Goal: Information Seeking & Learning: Learn about a topic

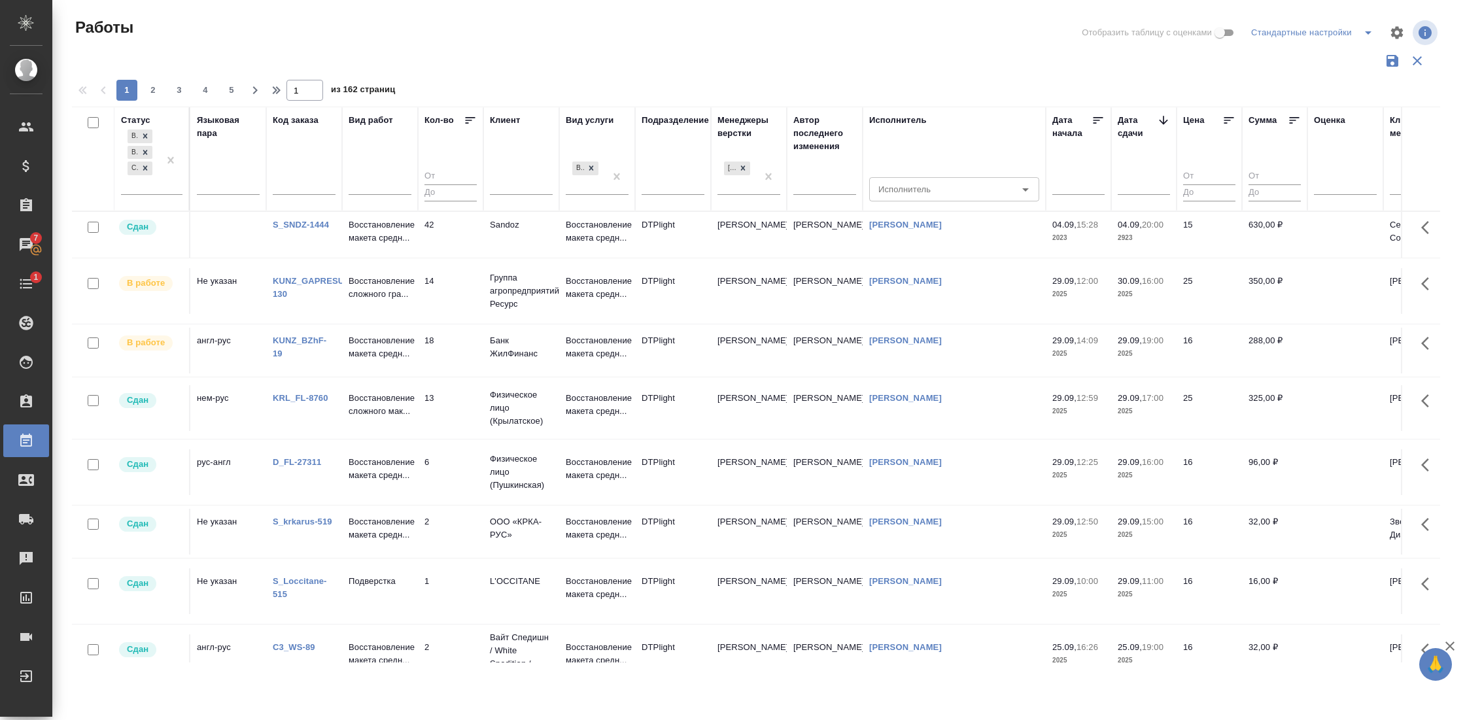
scroll to position [0, 3]
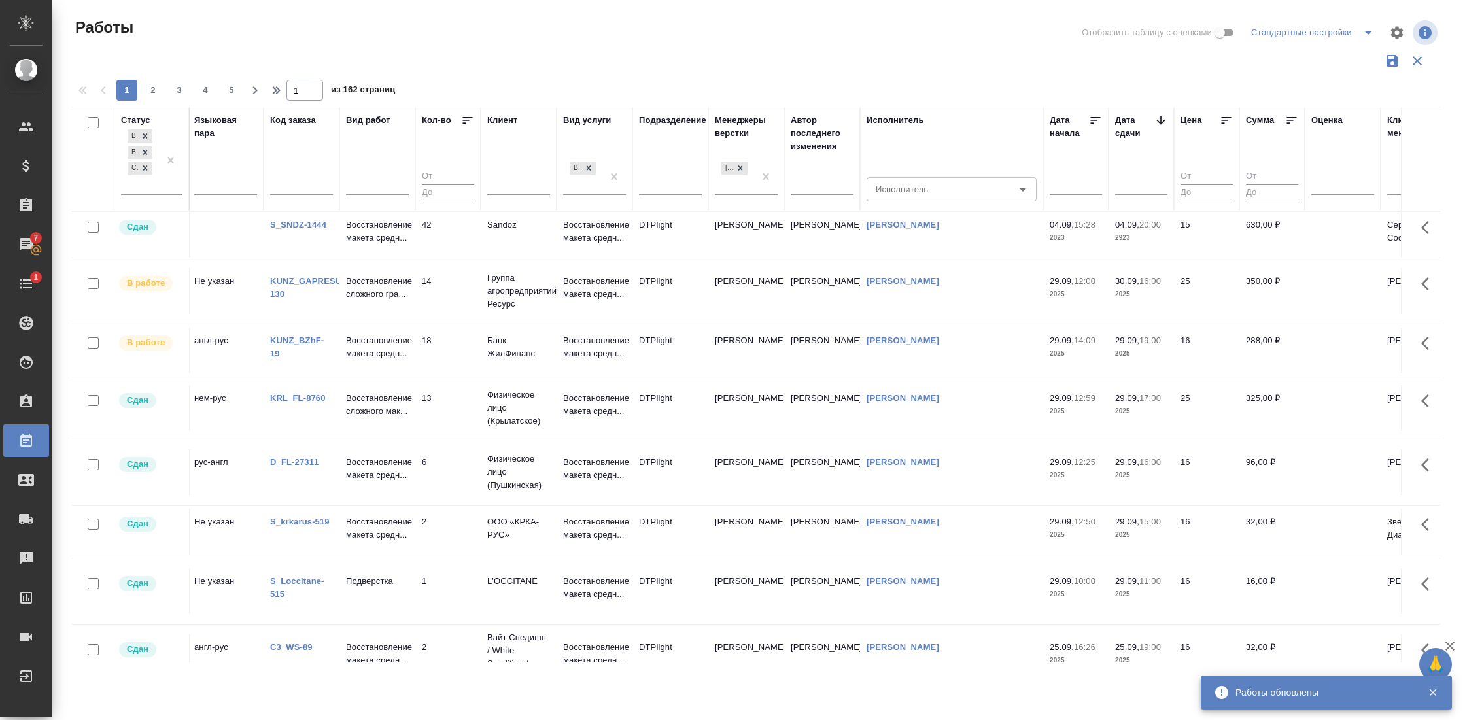
click at [1414, 53] on icon "button" at bounding box center [1417, 61] width 16 height 16
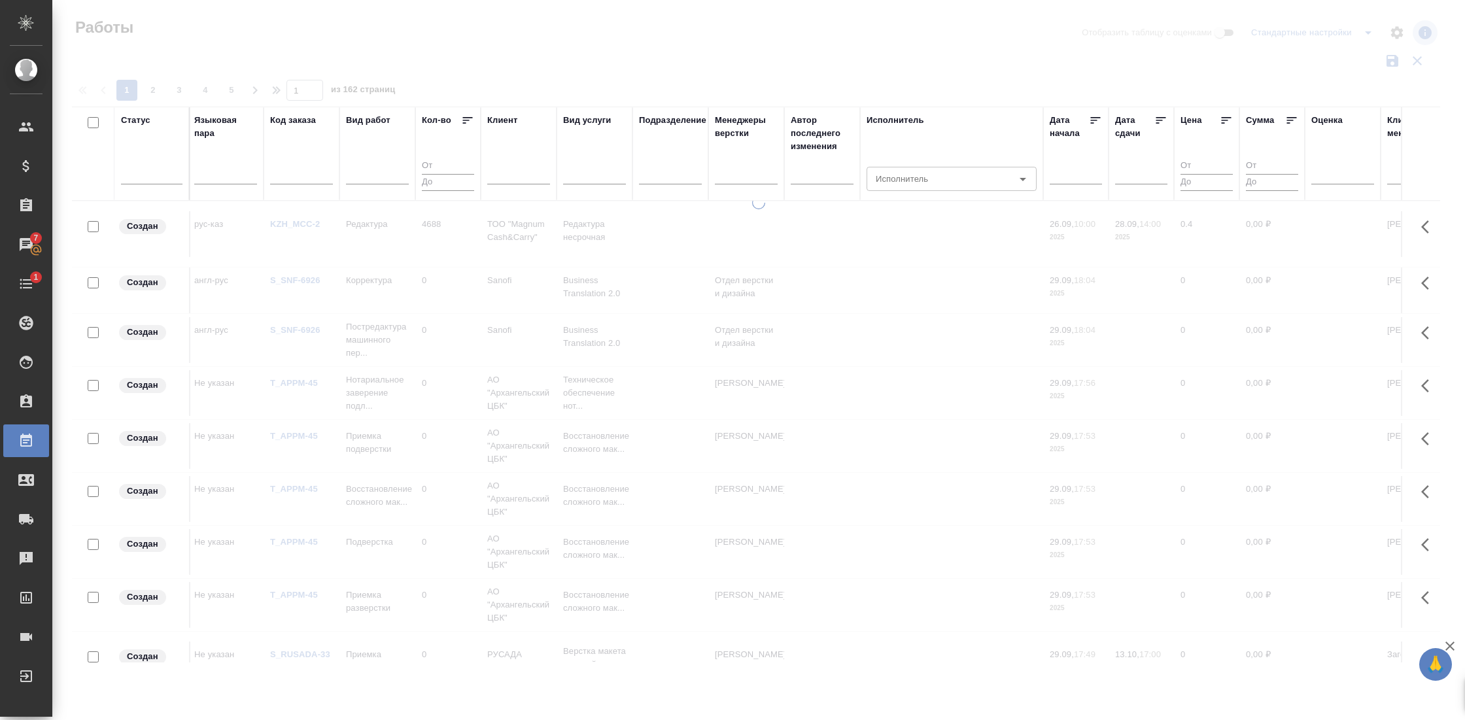
click at [141, 123] on div "Статус" at bounding box center [135, 120] width 29 height 13
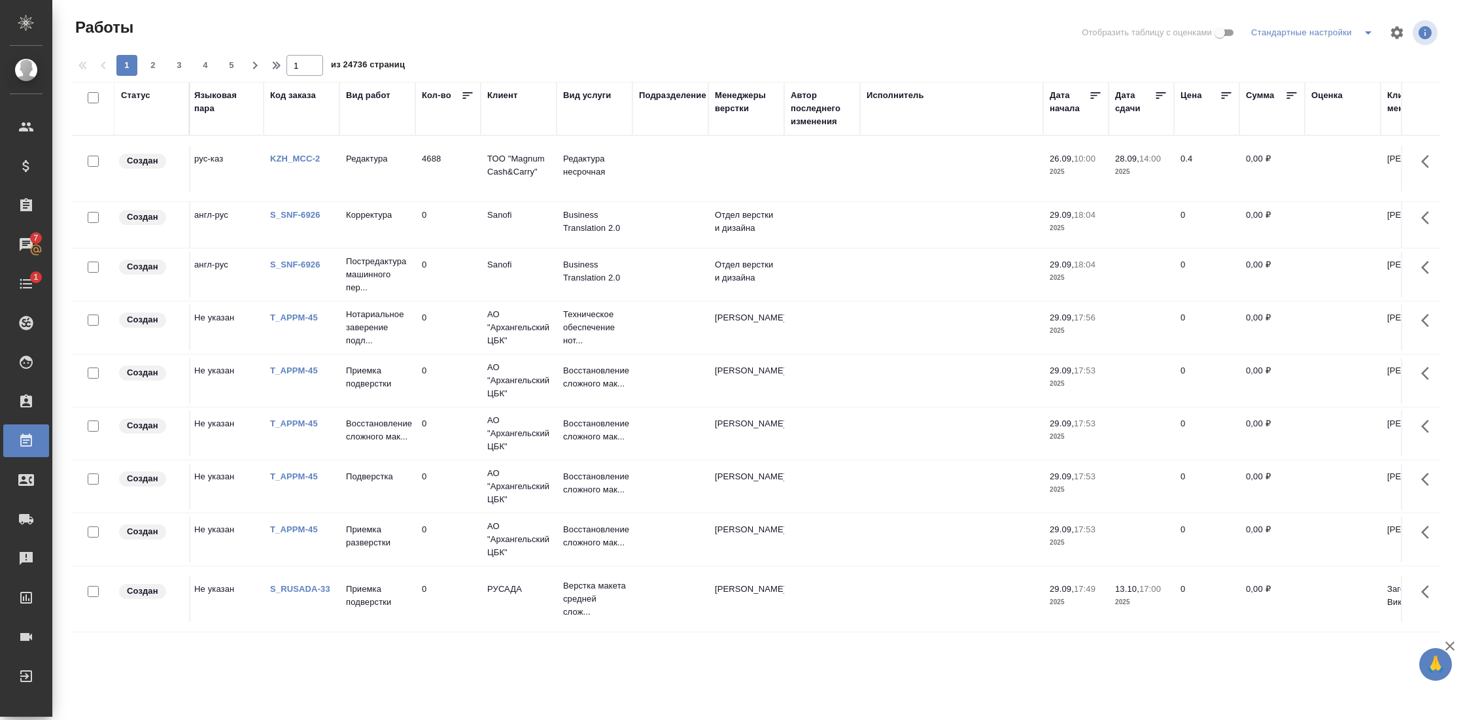
click at [134, 96] on div "Статус" at bounding box center [135, 95] width 29 height 13
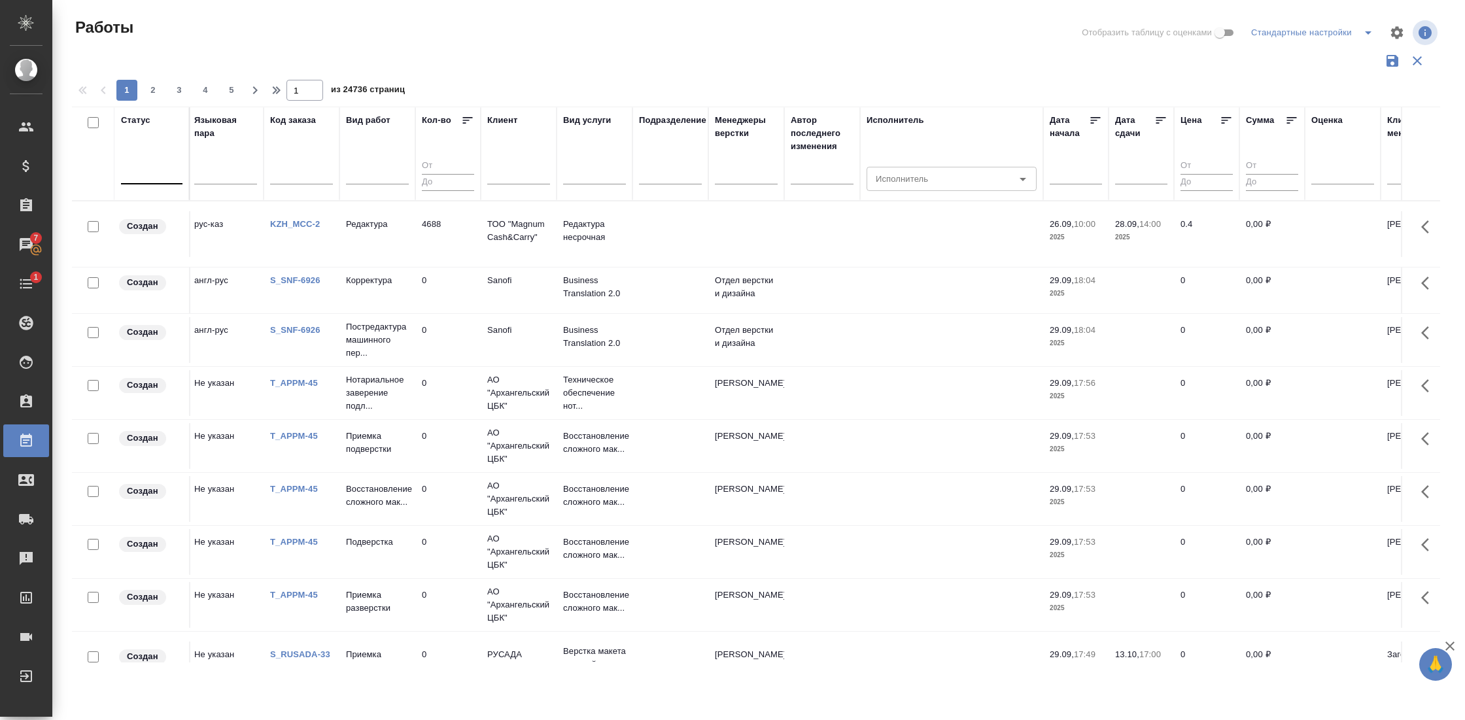
click at [143, 172] on div at bounding box center [151, 171] width 61 height 19
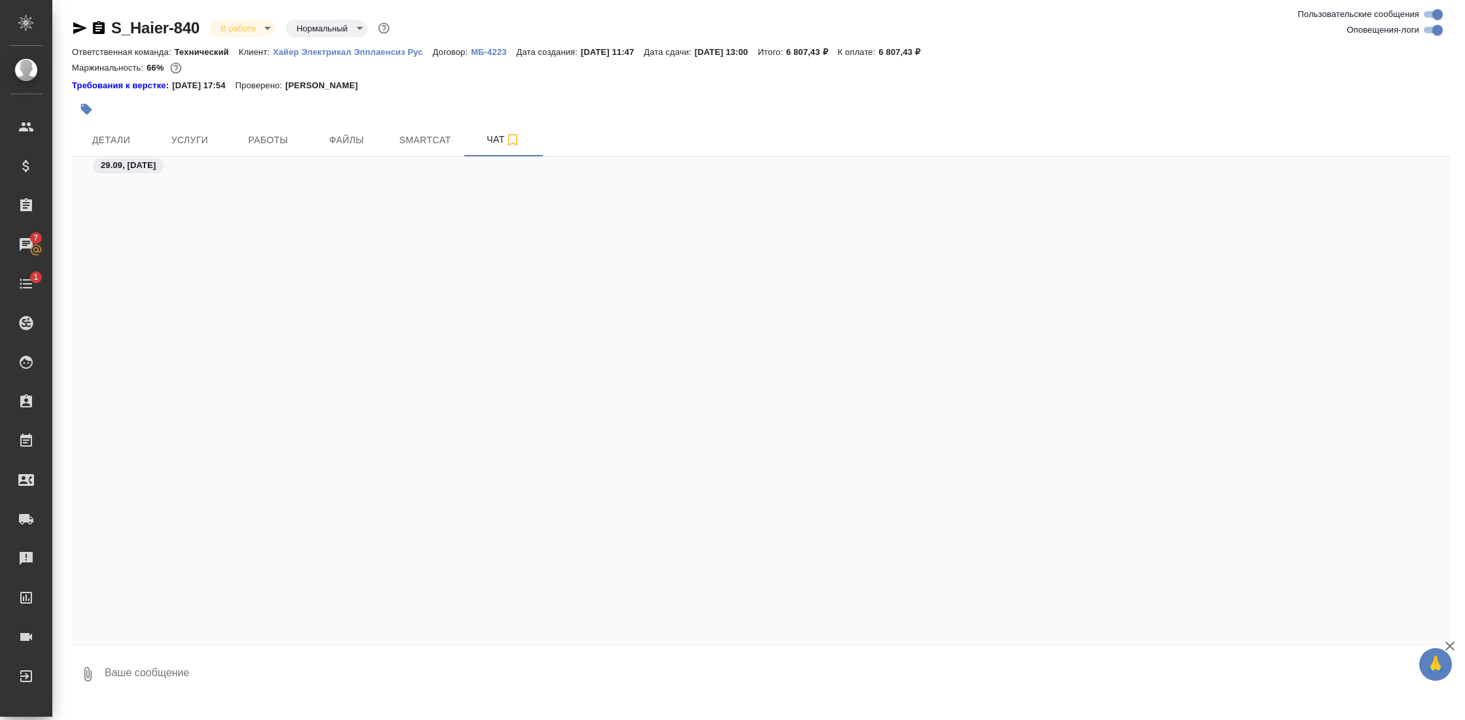
scroll to position [23002, 0]
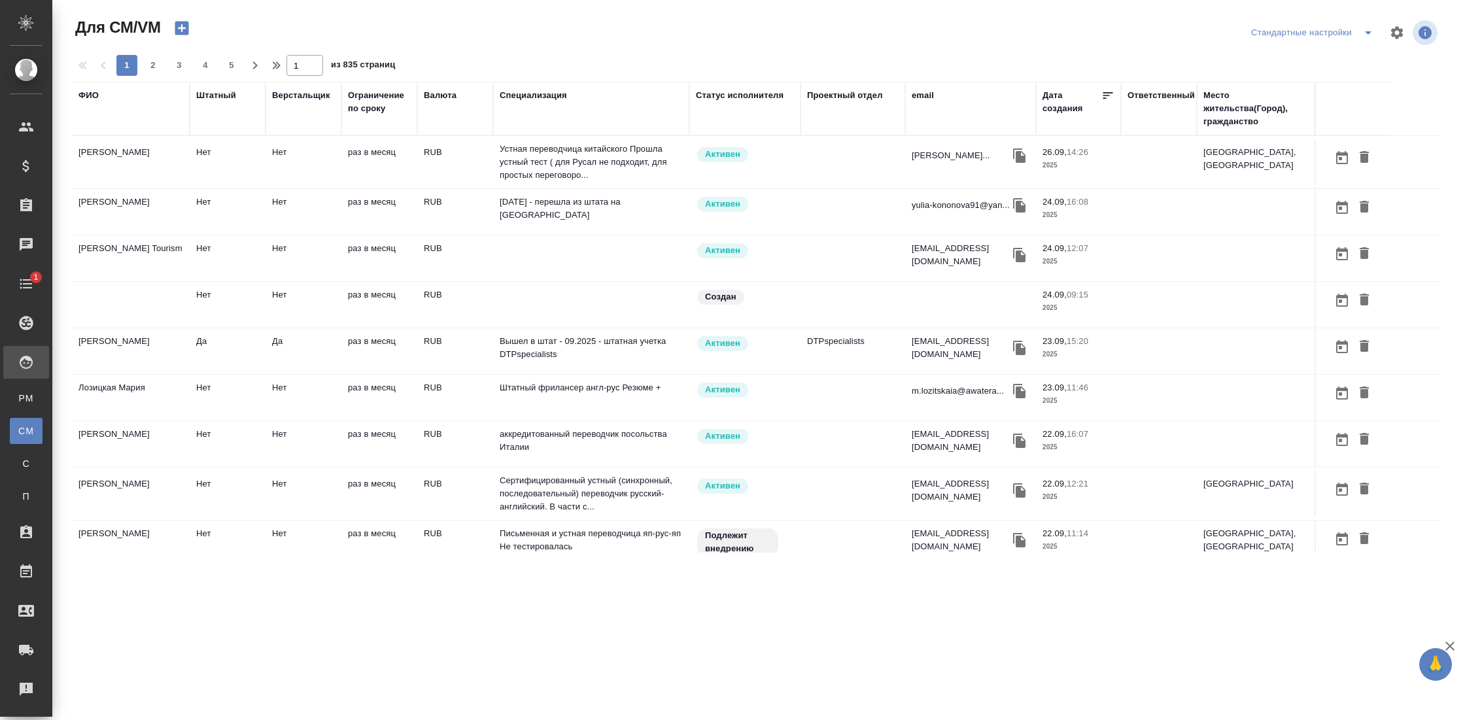
click at [83, 95] on div "ФИО" at bounding box center [88, 95] width 20 height 13
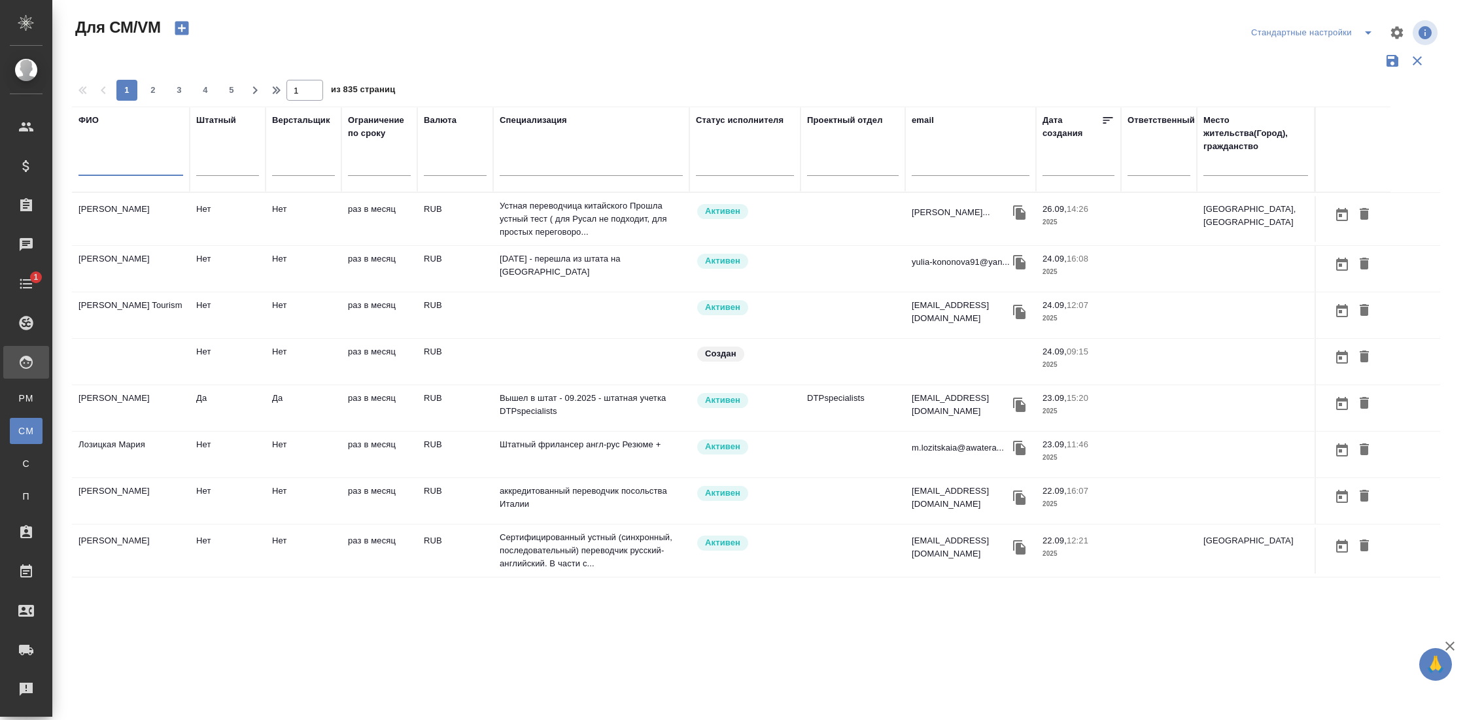
click at [114, 167] on input "text" at bounding box center [130, 168] width 105 height 16
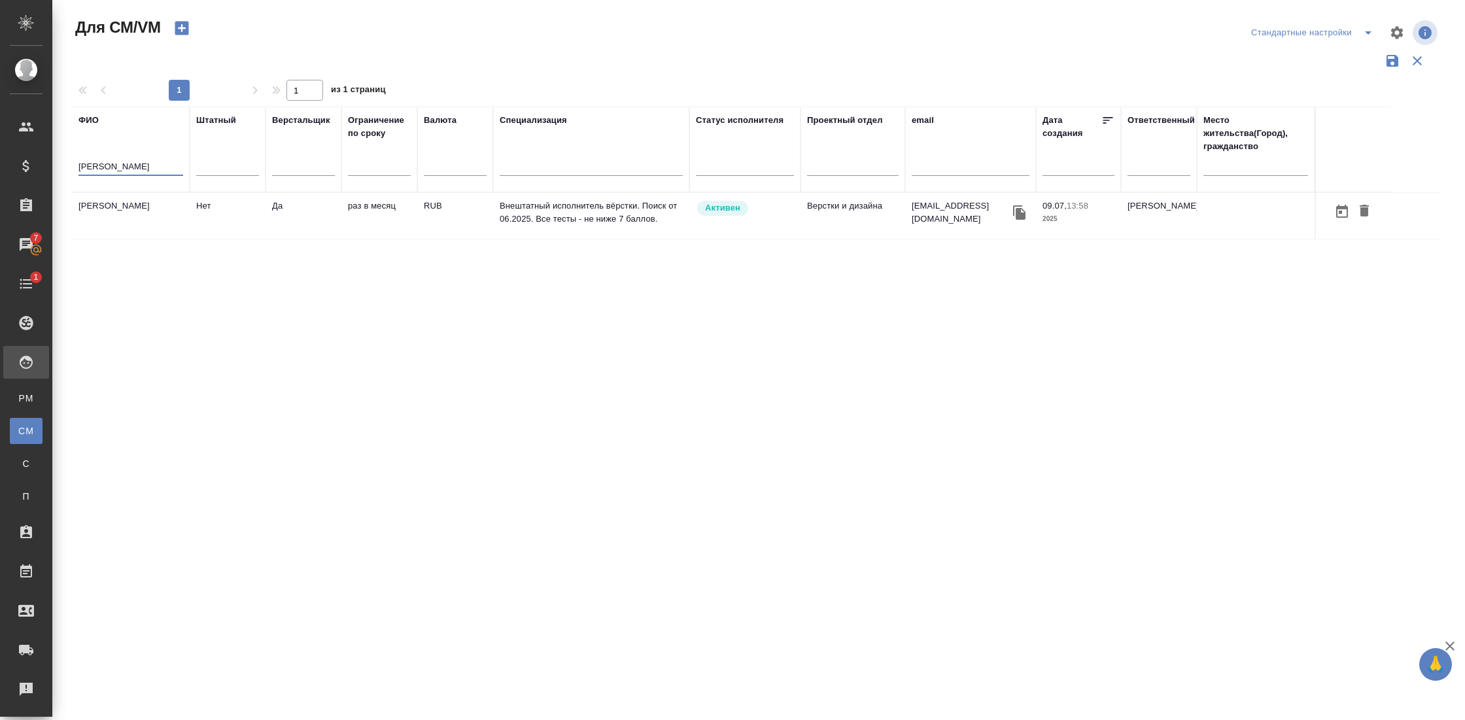
type input "сиднев"
click at [123, 201] on td "Сиднев Руслан" at bounding box center [131, 216] width 118 height 46
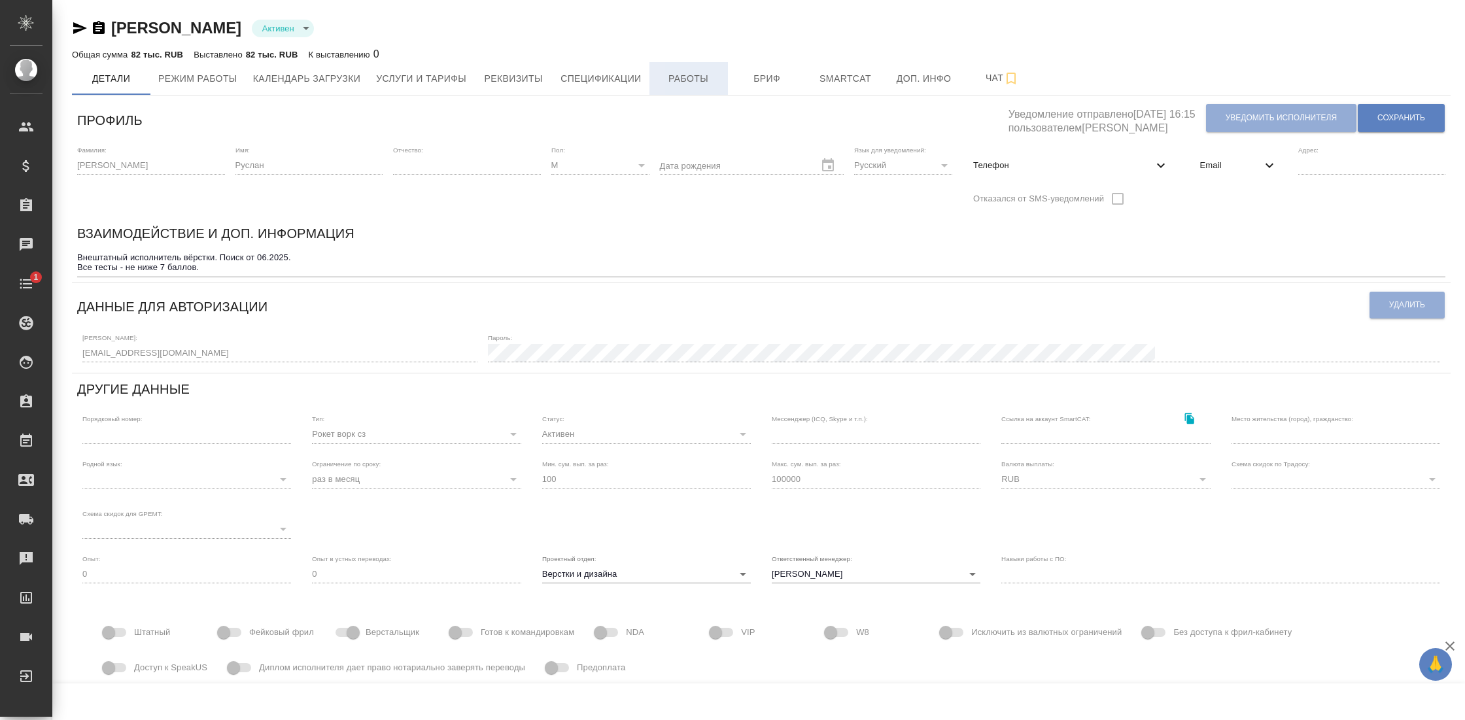
click at [715, 81] on span "Работы" at bounding box center [688, 79] width 63 height 16
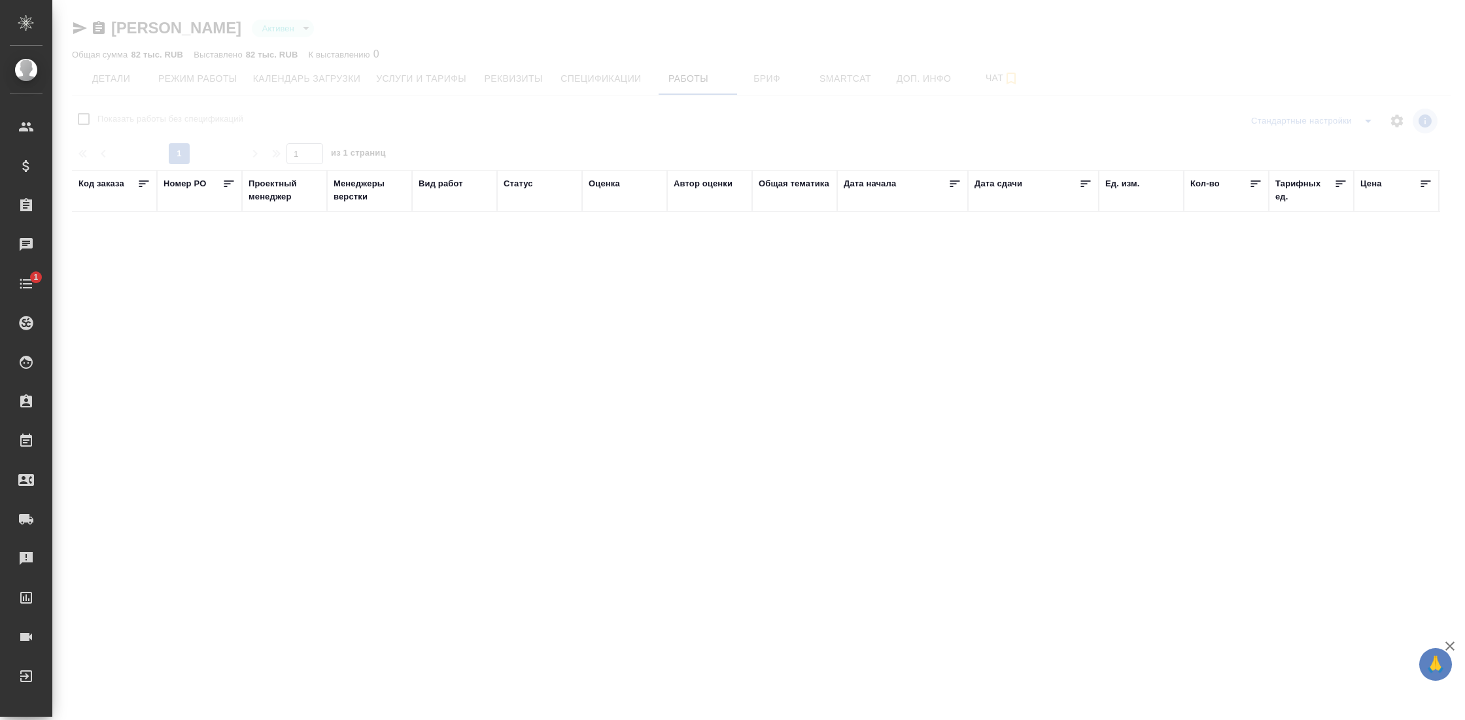
checkbox input "false"
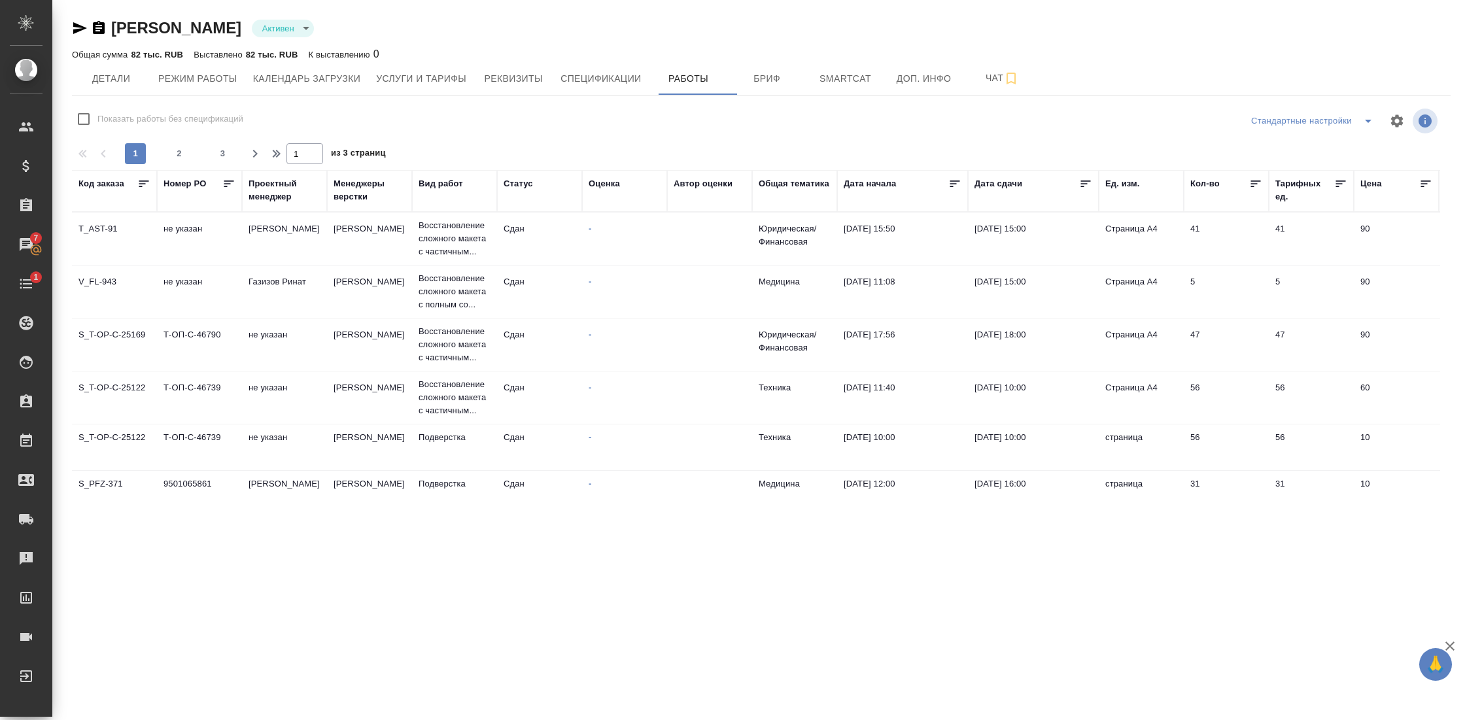
click at [450, 184] on div "Вид работ" at bounding box center [440, 183] width 44 height 13
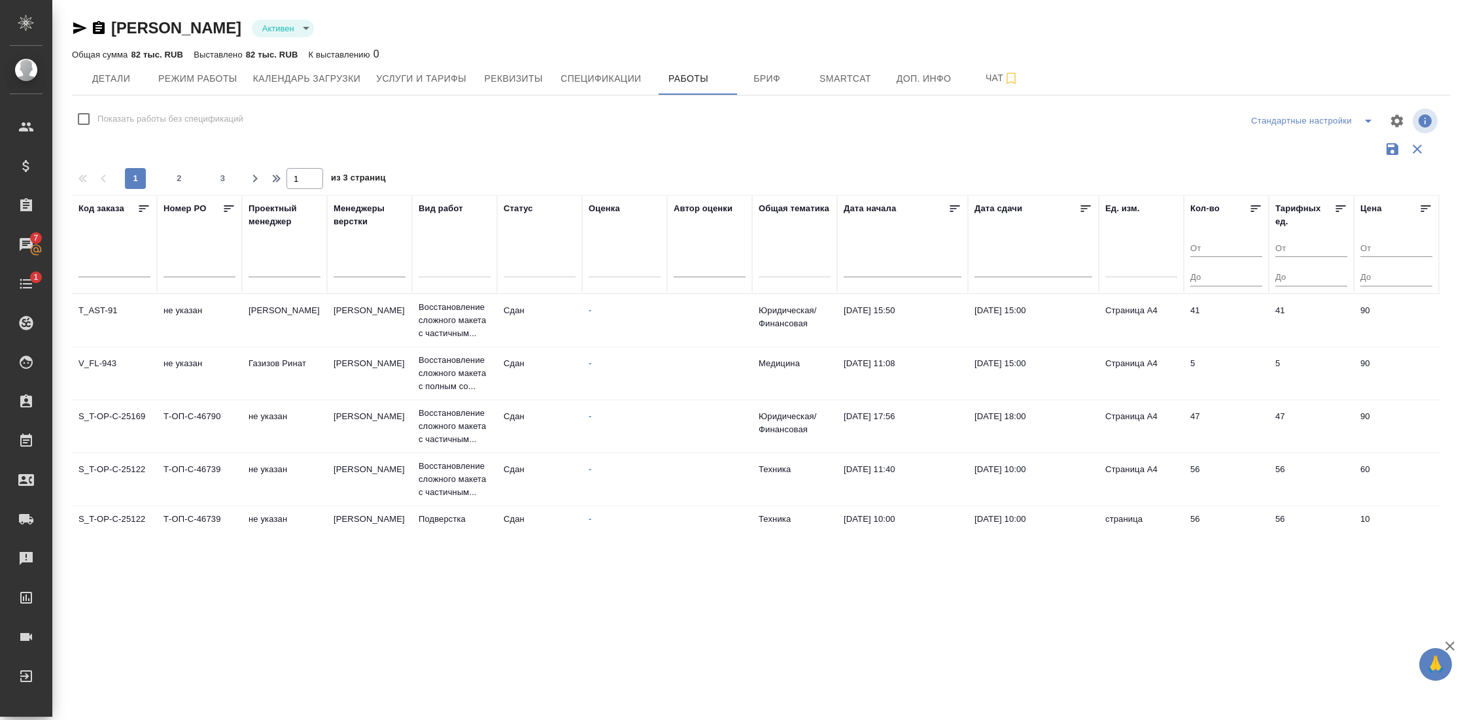
click at [443, 262] on div at bounding box center [454, 264] width 72 height 19
type input "почас"
click at [464, 316] on div "Почасовая ставка верстки" at bounding box center [549, 325] width 262 height 20
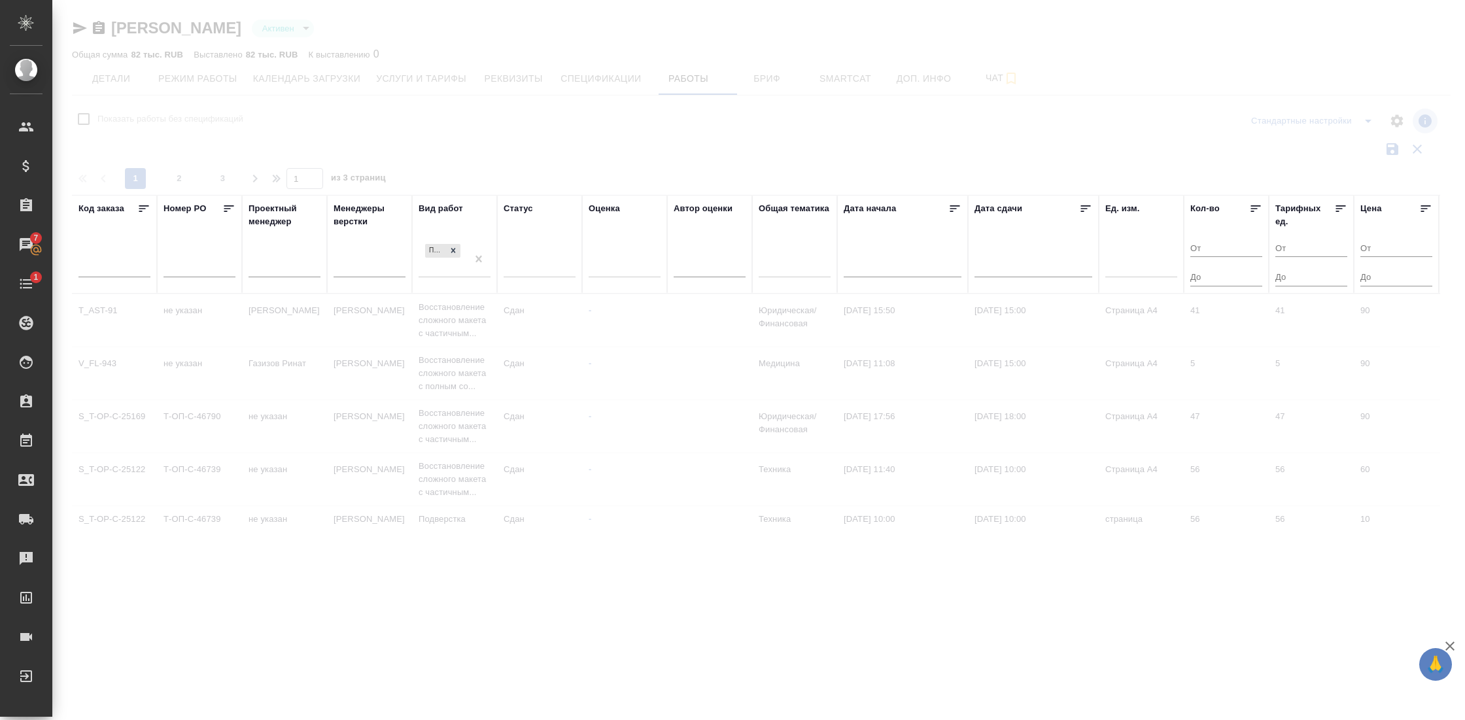
checkbox input "true"
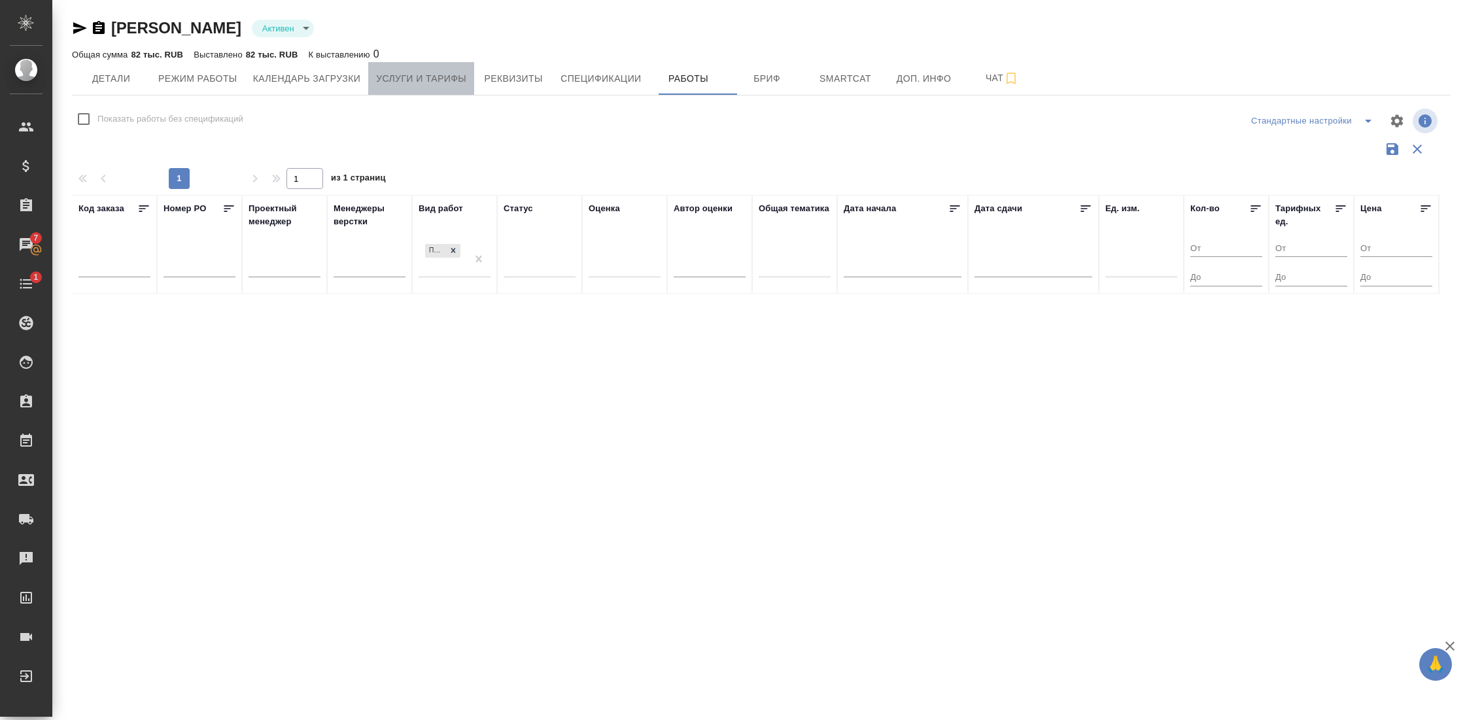
click at [415, 82] on span "Услуги и тарифы" at bounding box center [421, 79] width 90 height 16
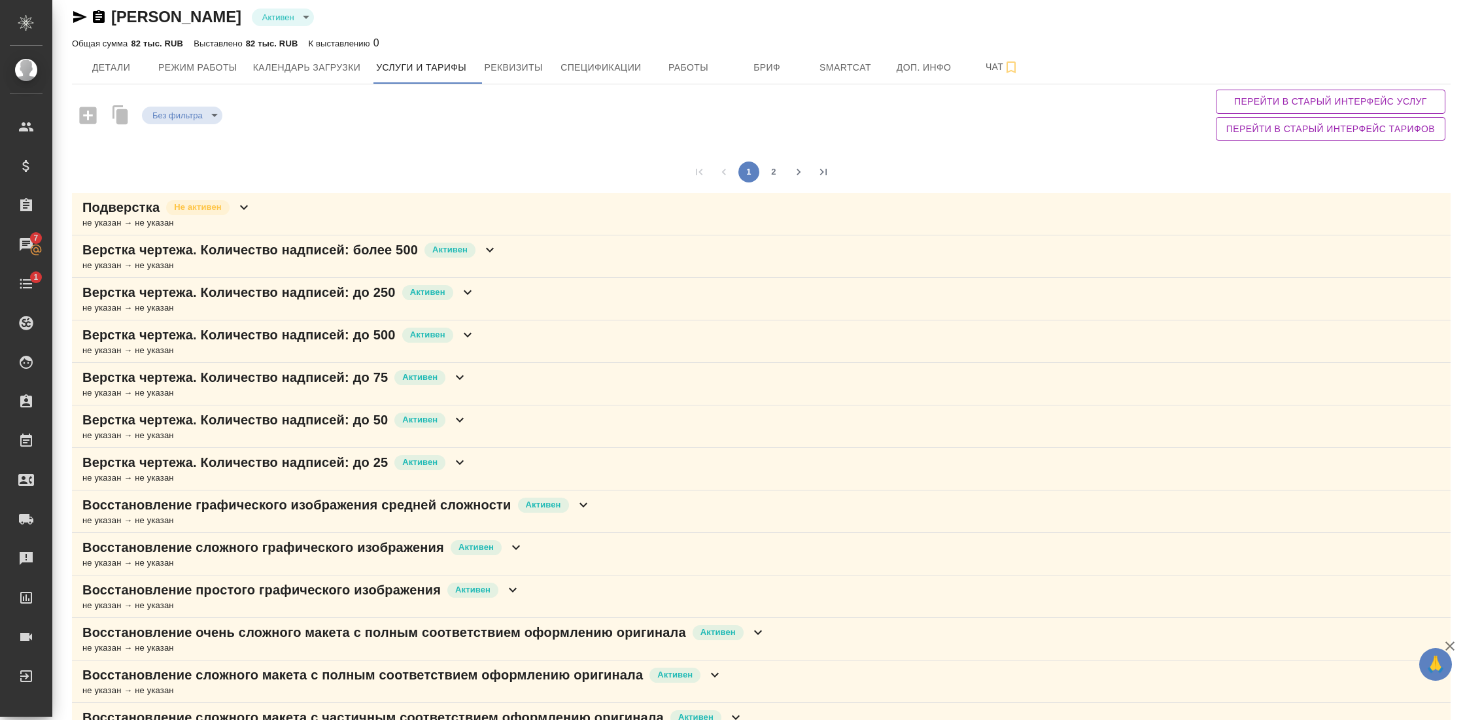
scroll to position [13, 0]
click at [248, 209] on icon at bounding box center [244, 205] width 16 height 16
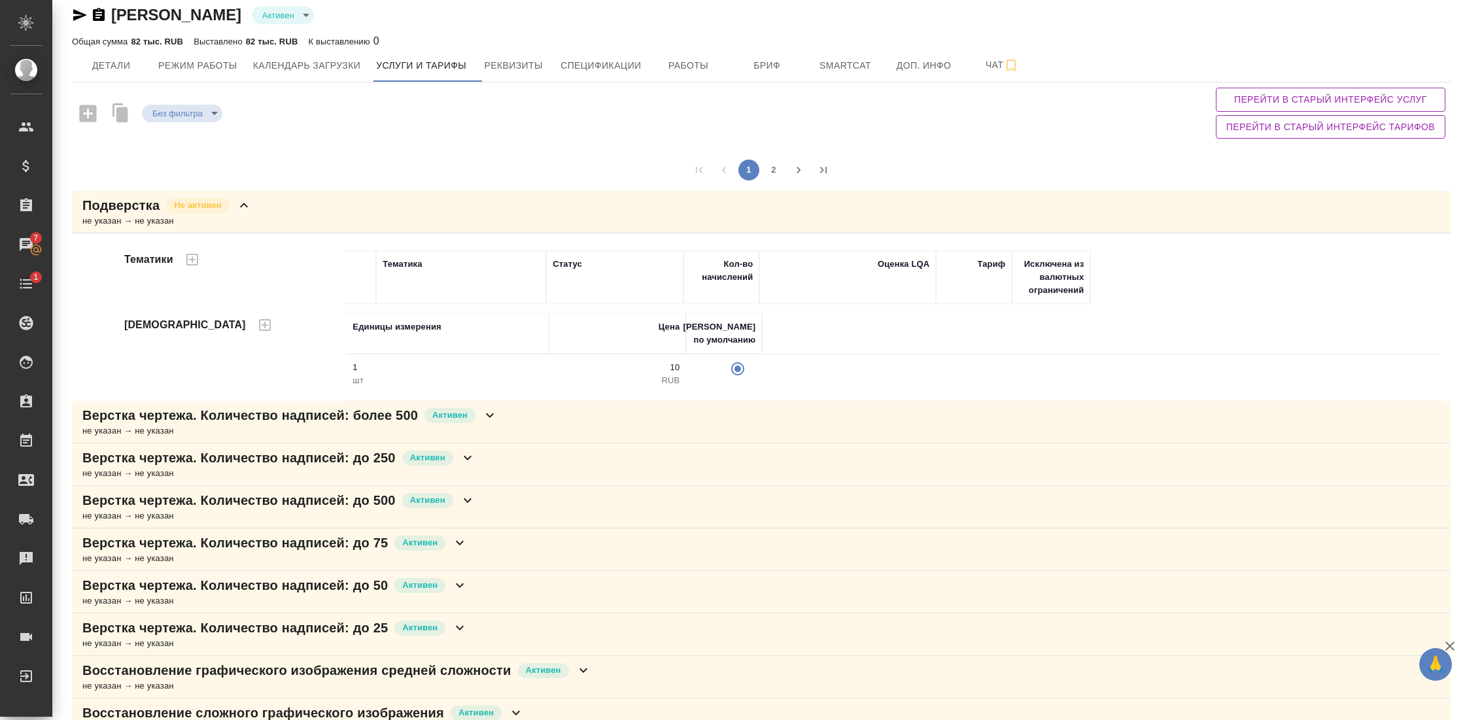
click at [194, 203] on p "Не активен" at bounding box center [197, 205] width 47 height 13
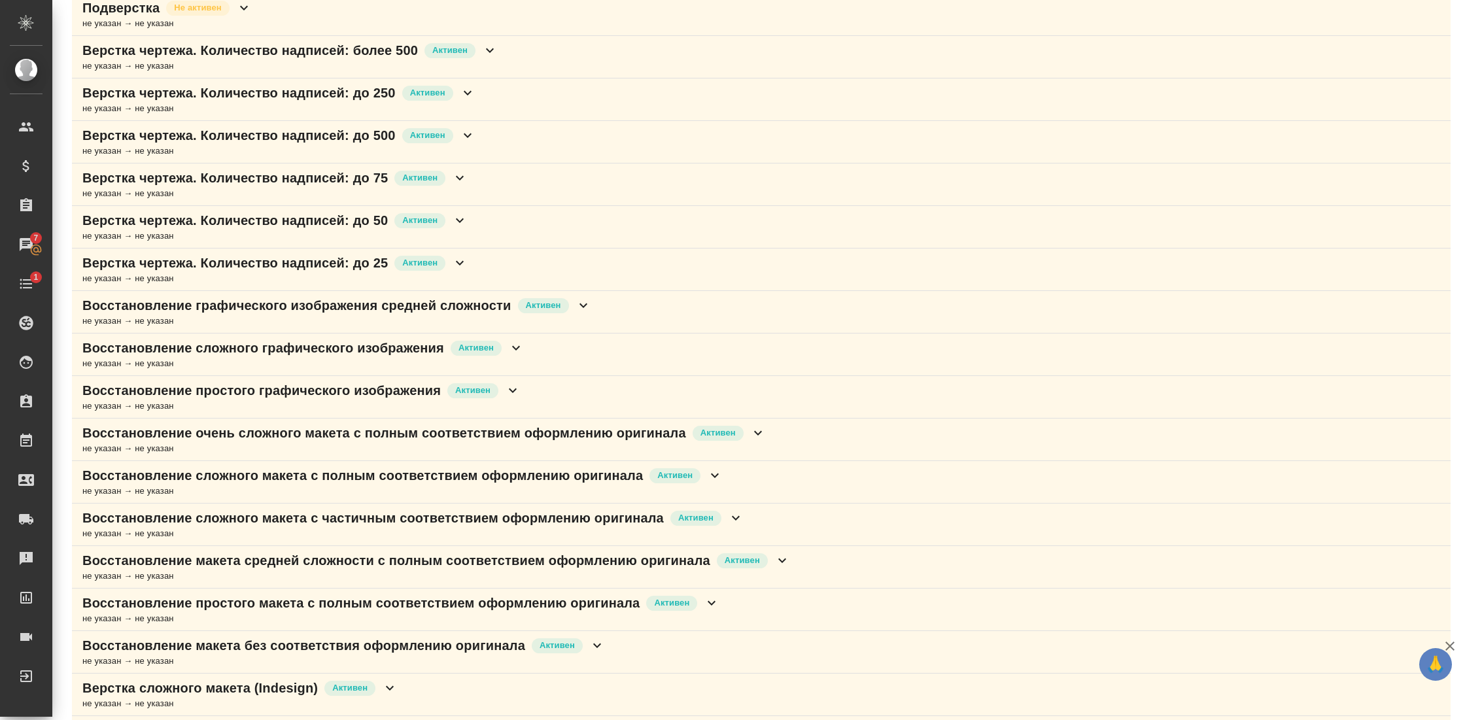
scroll to position [0, 0]
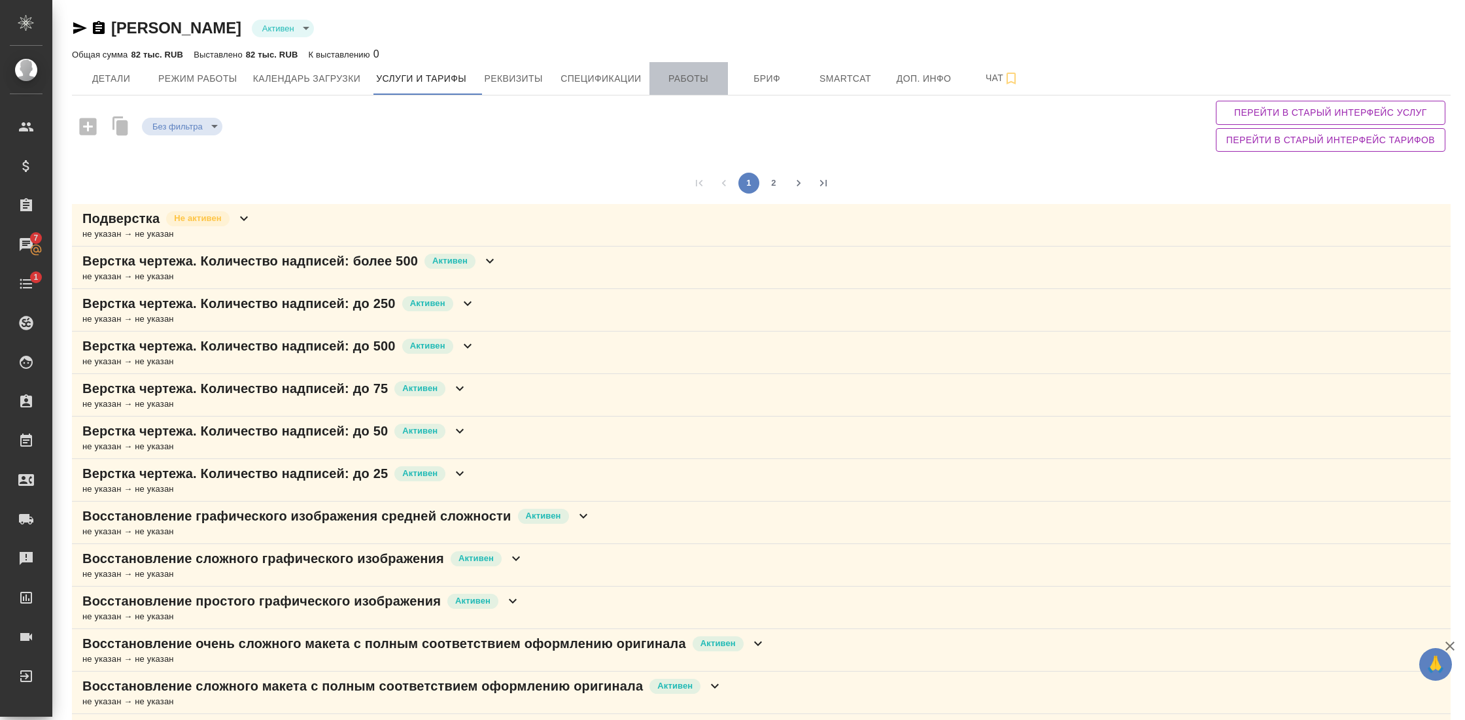
click at [720, 71] on span "Работы" at bounding box center [688, 79] width 63 height 16
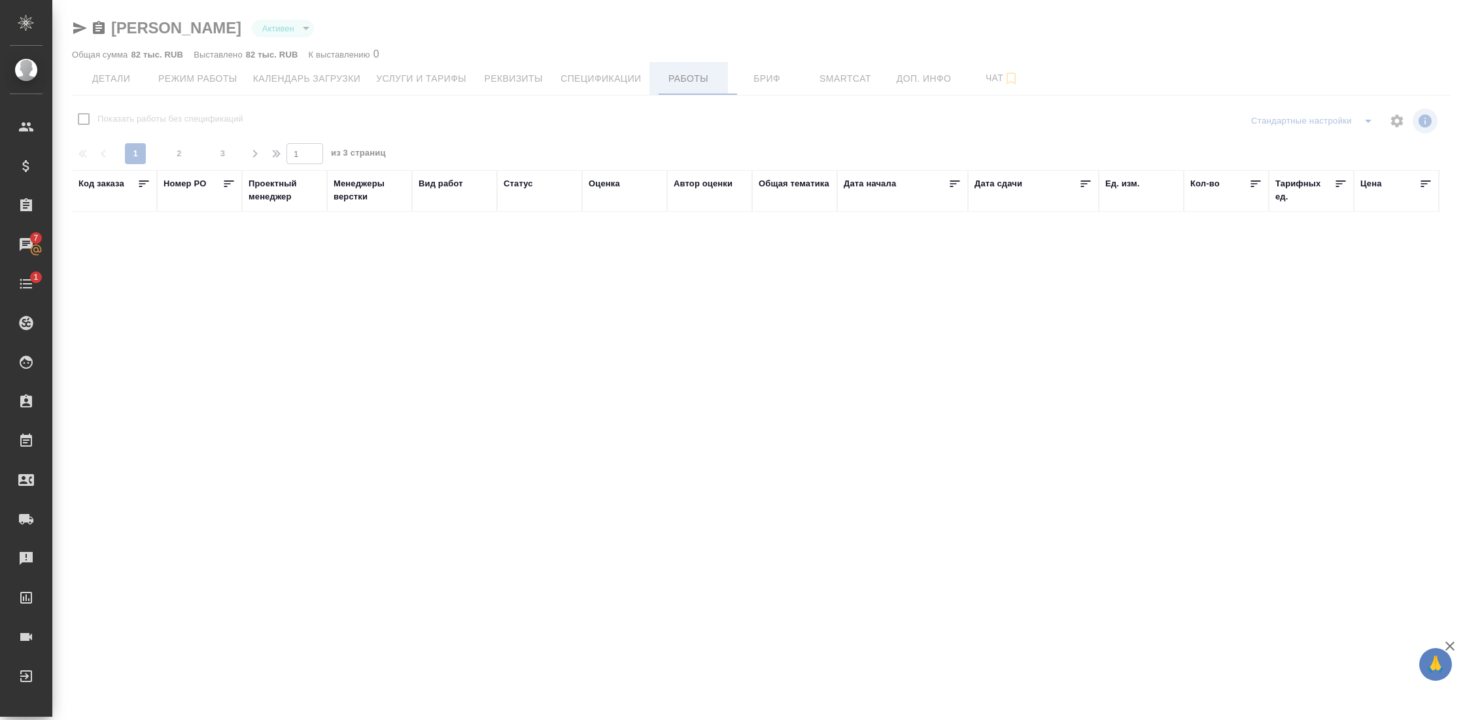
checkbox input "false"
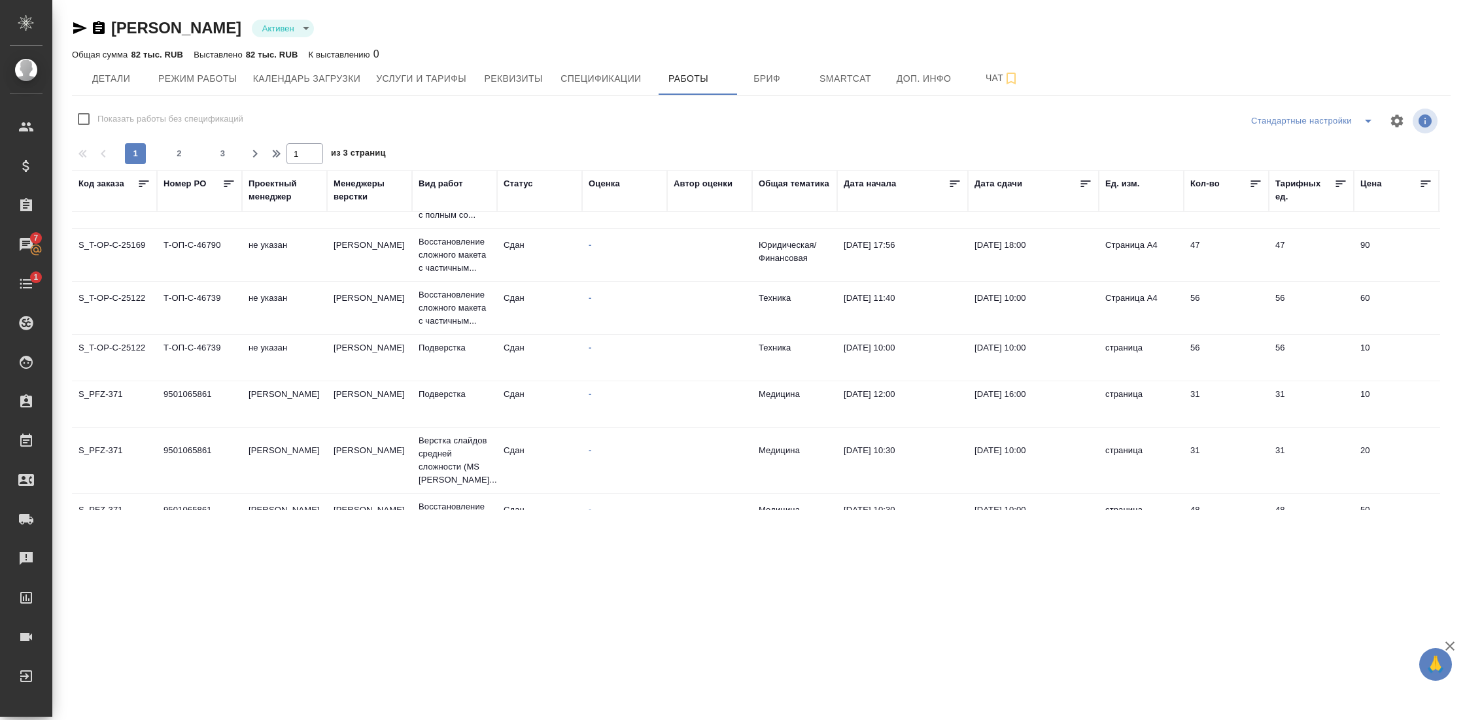
scroll to position [88, 0]
click at [449, 71] on span "Услуги и тарифы" at bounding box center [421, 79] width 90 height 16
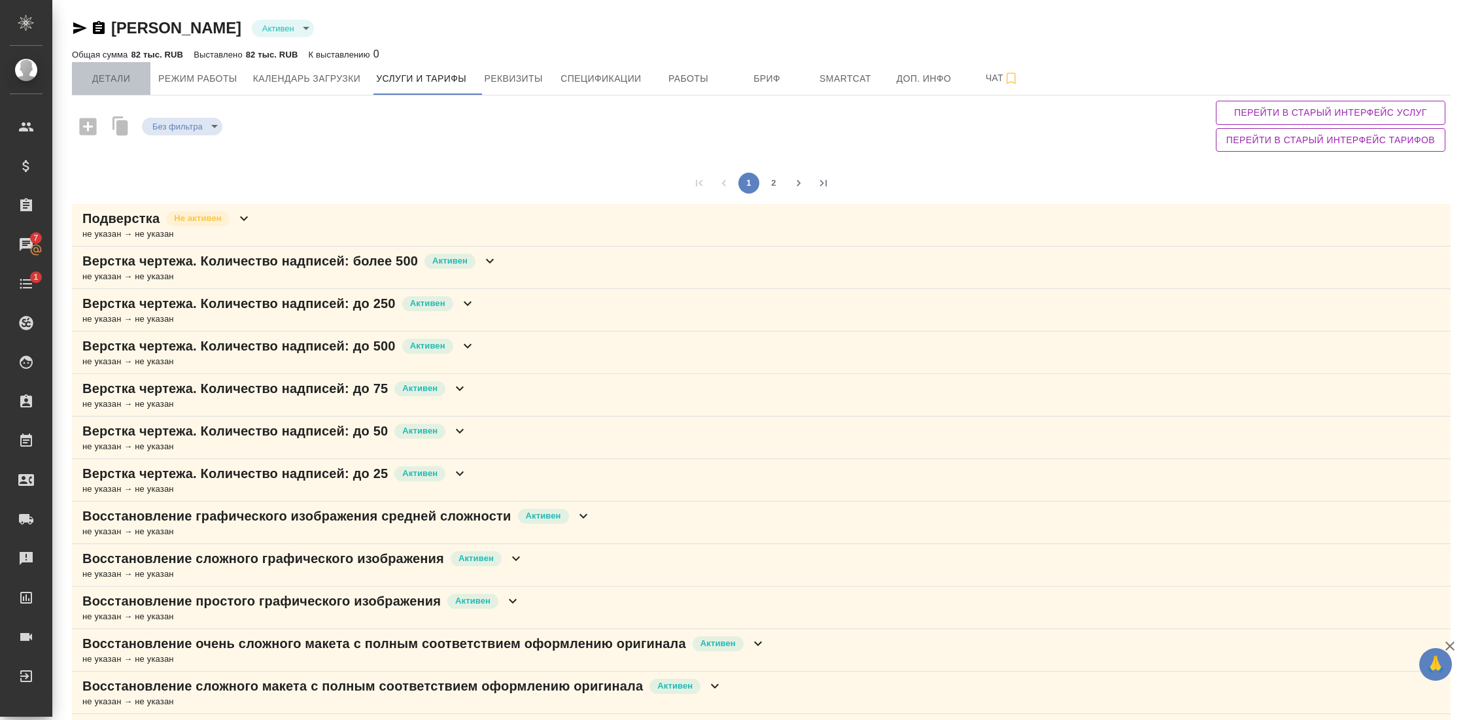
click at [109, 80] on span "Детали" at bounding box center [111, 79] width 63 height 16
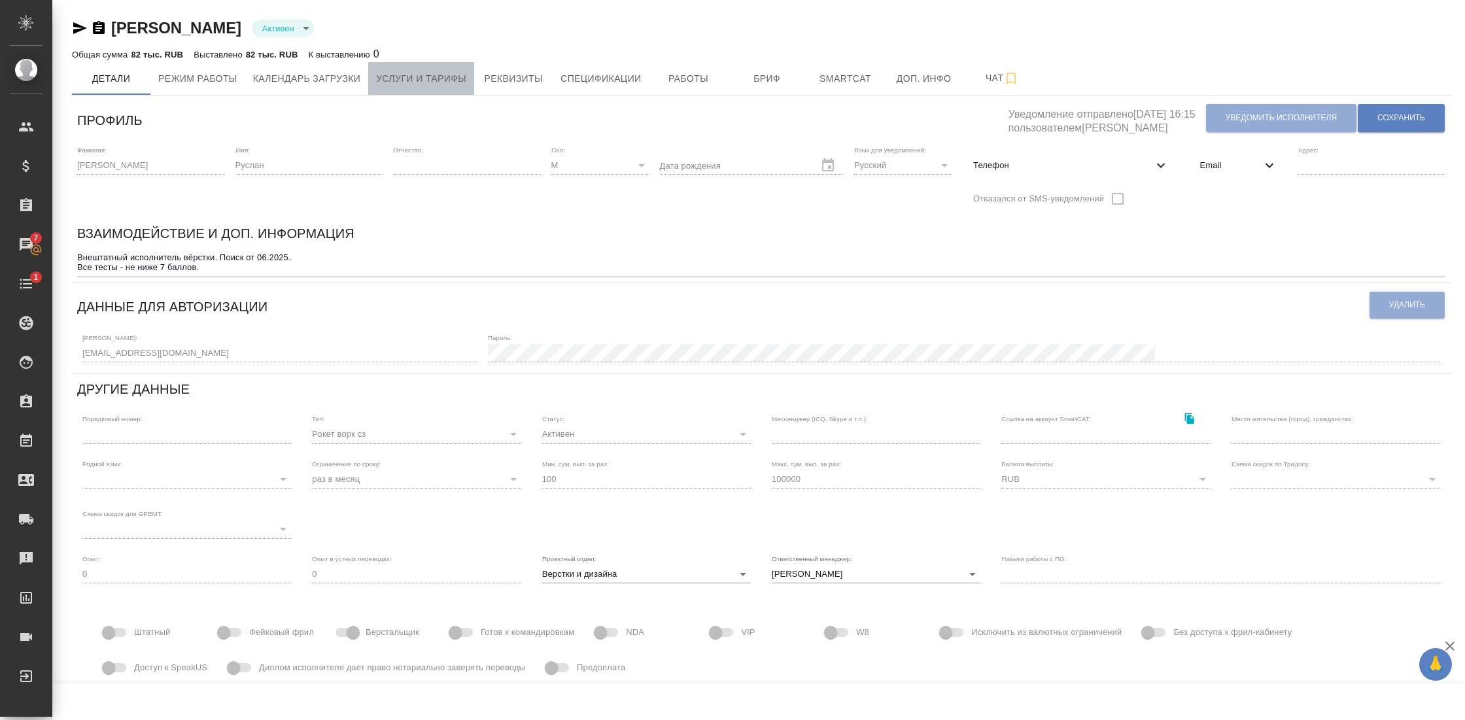
click at [465, 78] on span "Услуги и тарифы" at bounding box center [421, 79] width 90 height 16
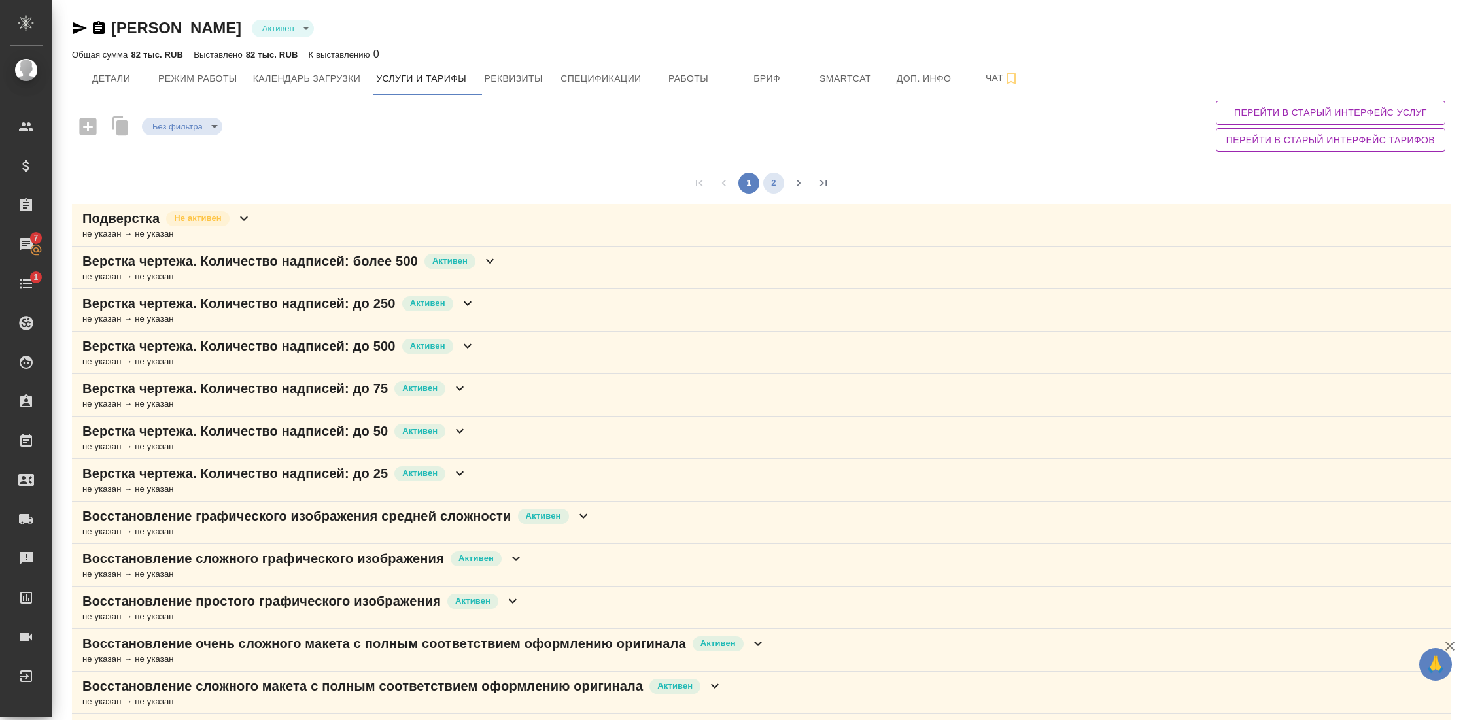
click at [763, 178] on button "2" at bounding box center [773, 183] width 21 height 21
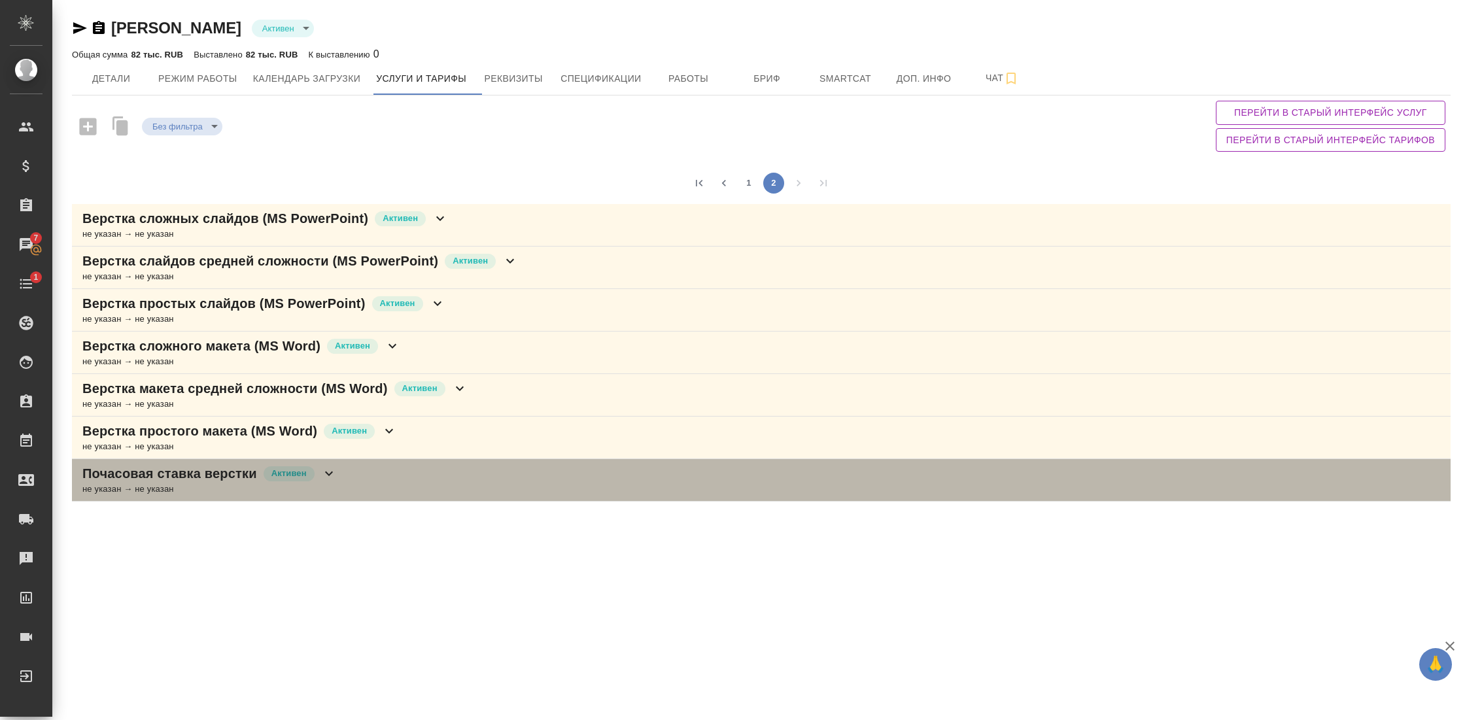
click at [223, 483] on div "не указан → не указан" at bounding box center [209, 489] width 254 height 13
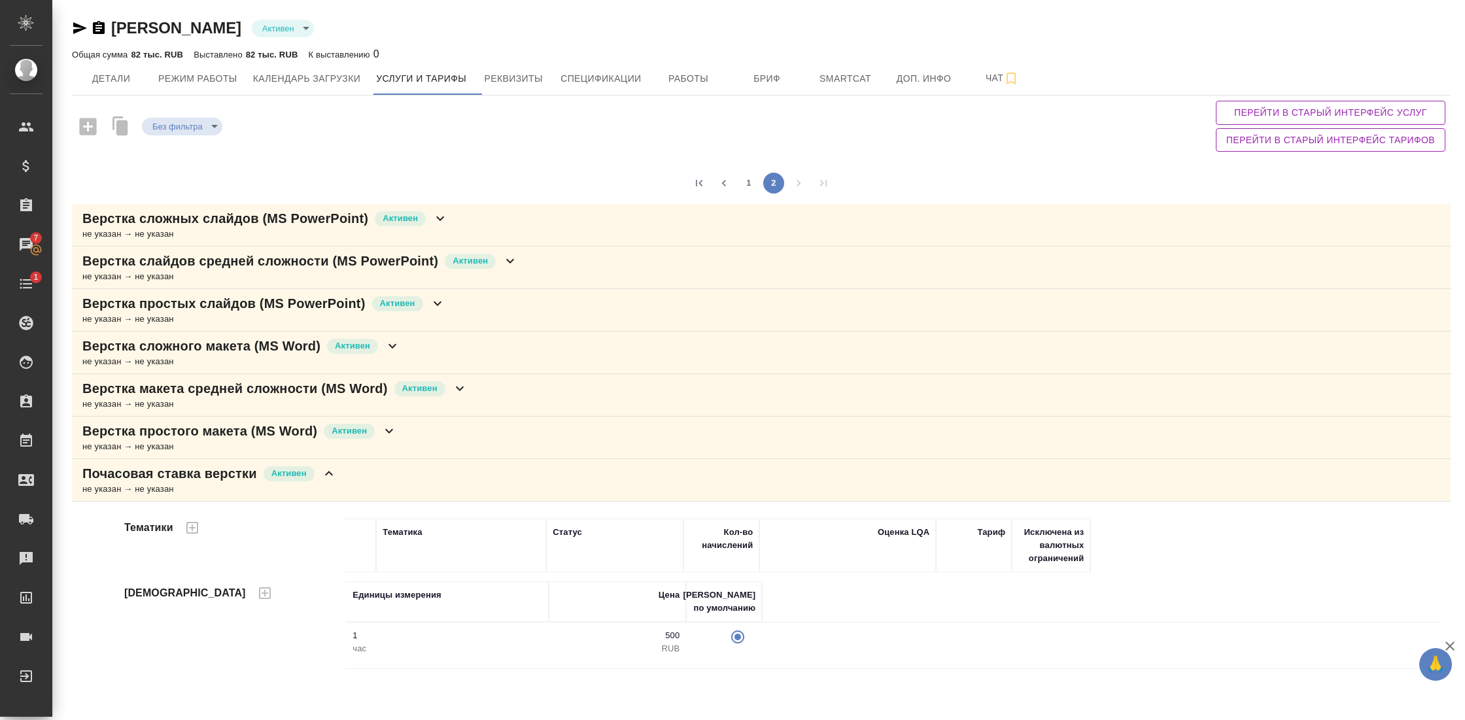
click at [78, 30] on icon "button" at bounding box center [80, 28] width 14 height 12
